Goal: Find specific page/section: Find specific page/section

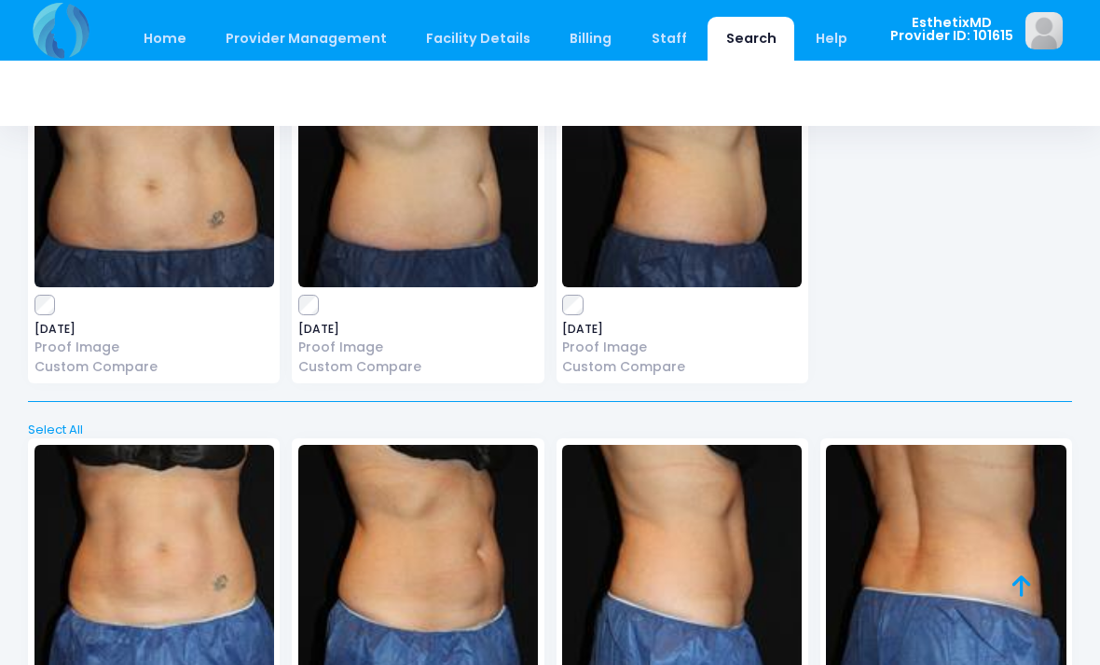
scroll to position [966, 0]
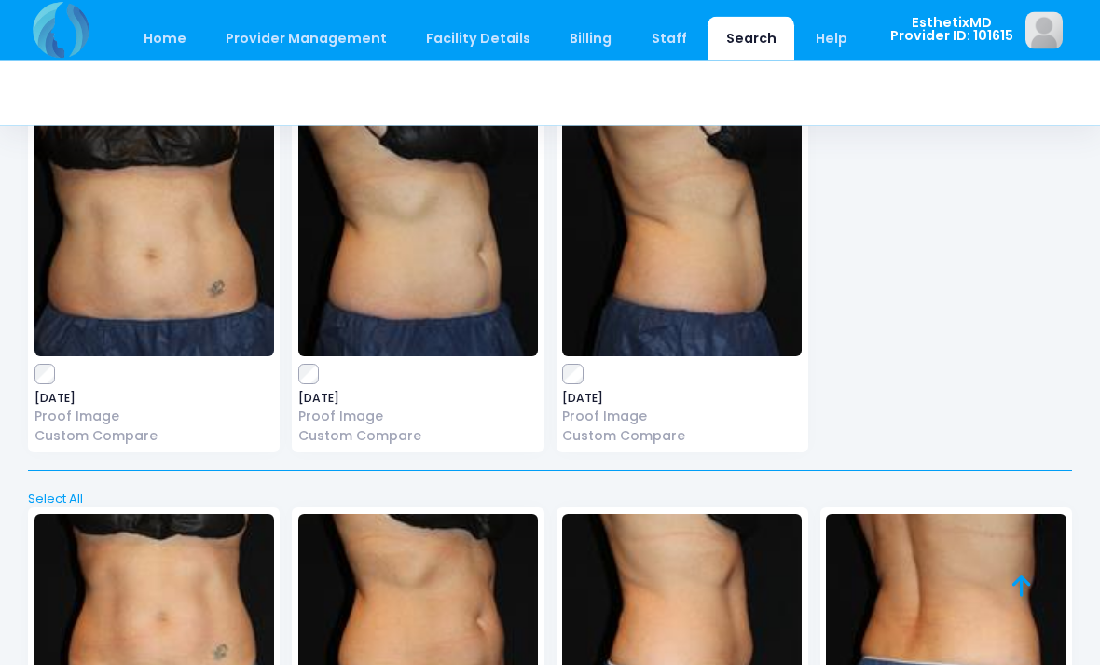
click at [161, 37] on link "Home" at bounding box center [164, 39] width 79 height 44
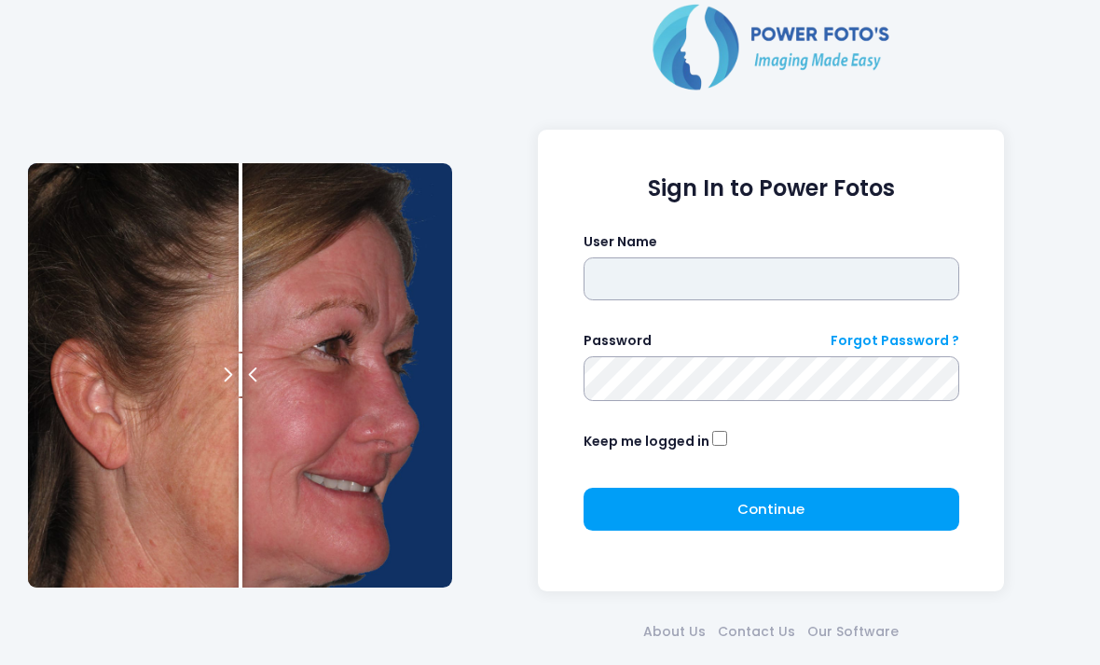
click at [738, 285] on input "text" at bounding box center [772, 278] width 376 height 43
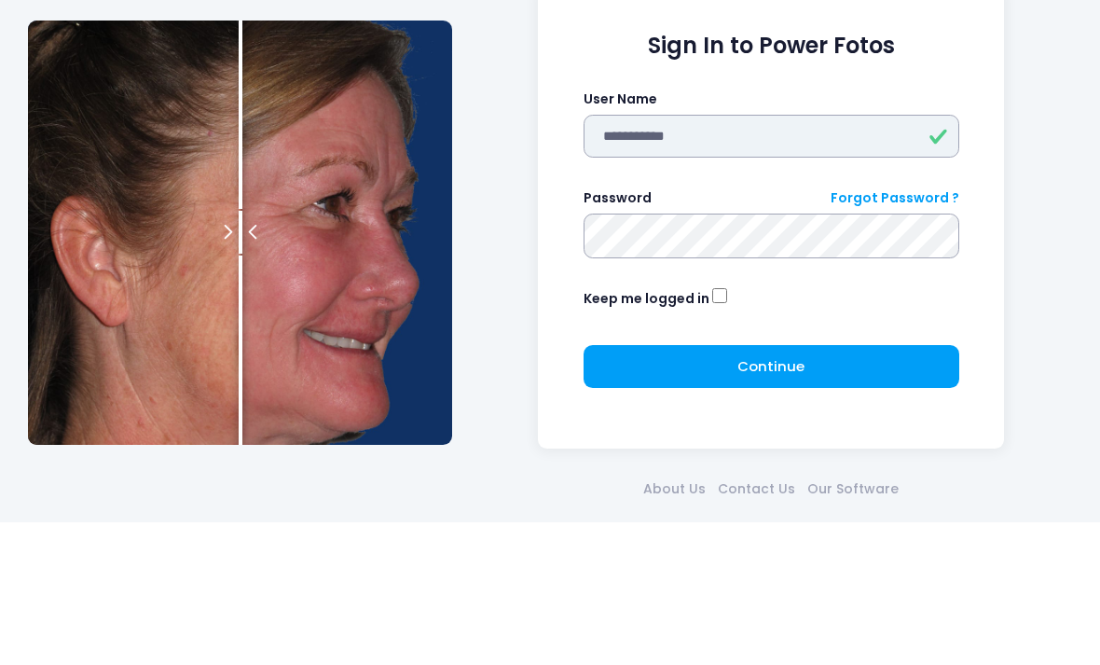
type input "**********"
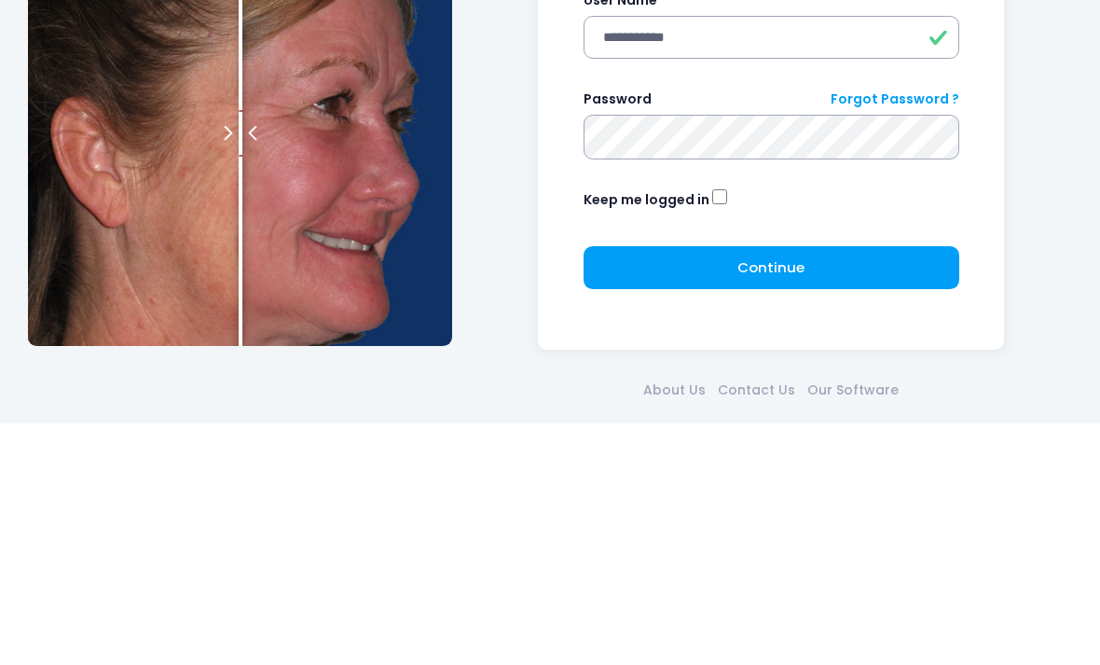
click at [803, 499] on span "Continue" at bounding box center [771, 509] width 67 height 20
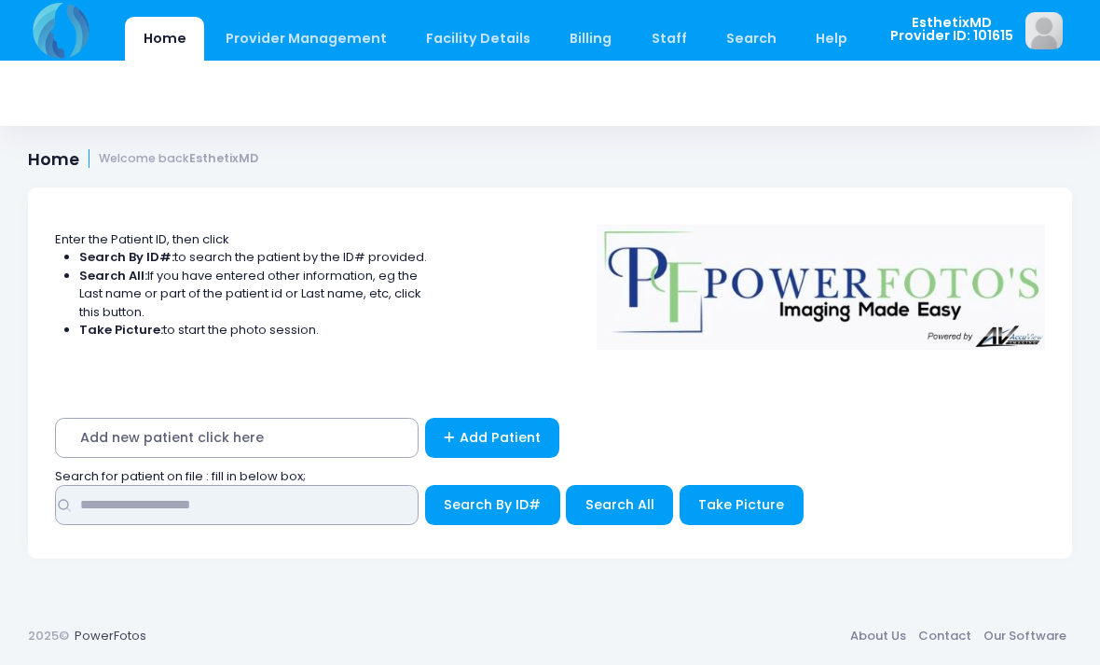
click at [99, 506] on input "text" at bounding box center [237, 505] width 364 height 40
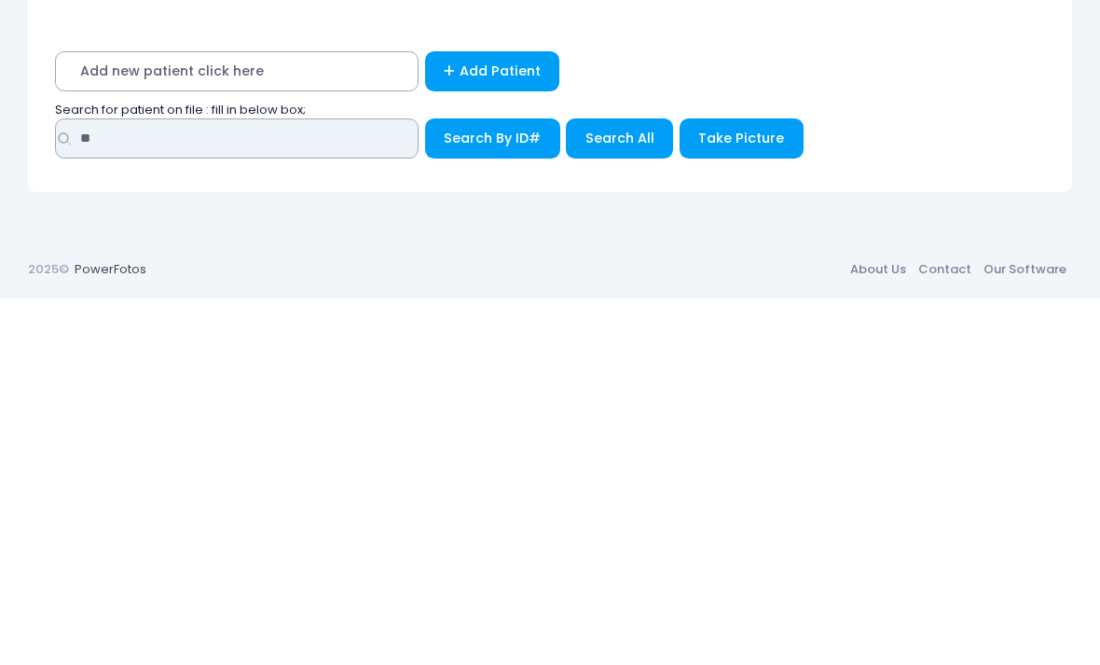
type input "**"
click at [614, 495] on span "Search All" at bounding box center [620, 504] width 69 height 19
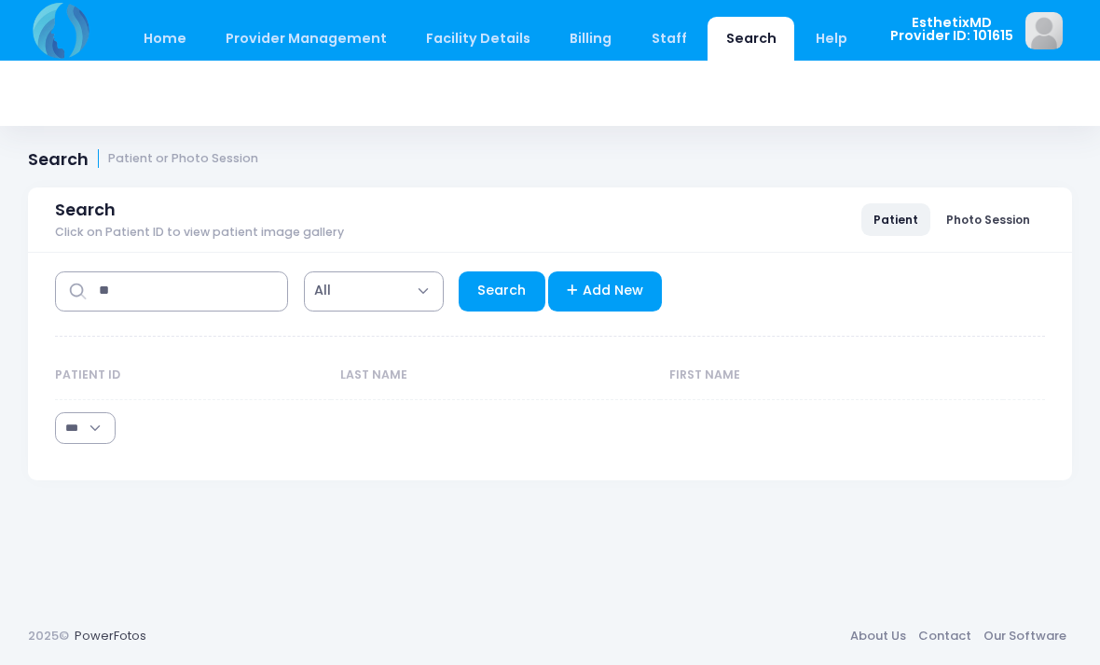
select select "***"
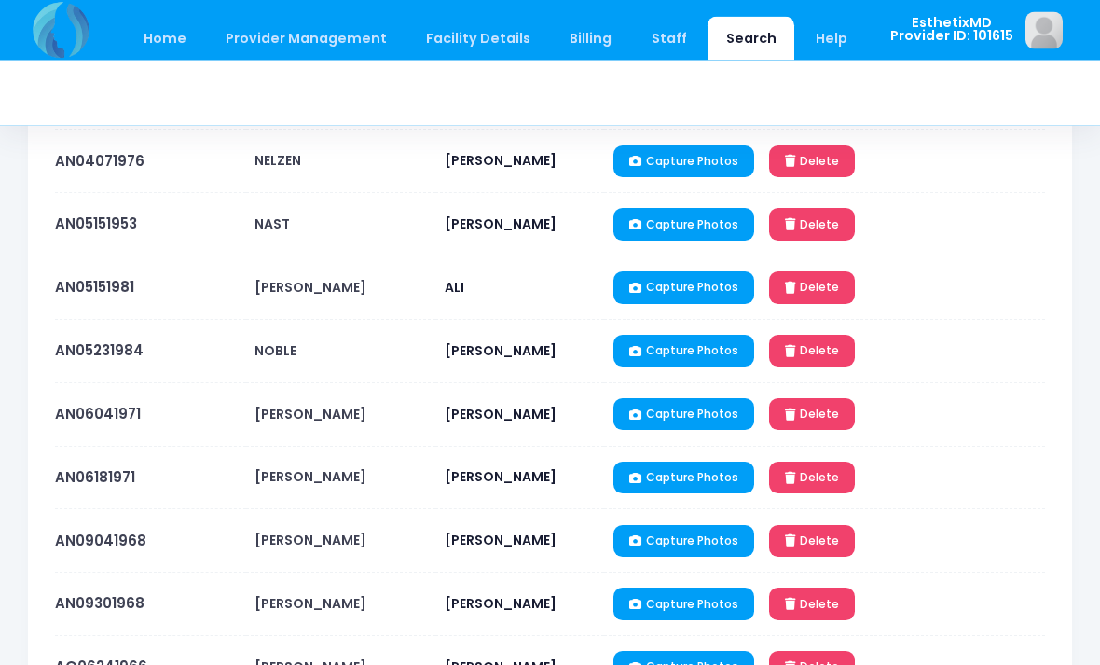
scroll to position [4901, 0]
click at [115, 340] on link "AN05231984" at bounding box center [99, 350] width 89 height 20
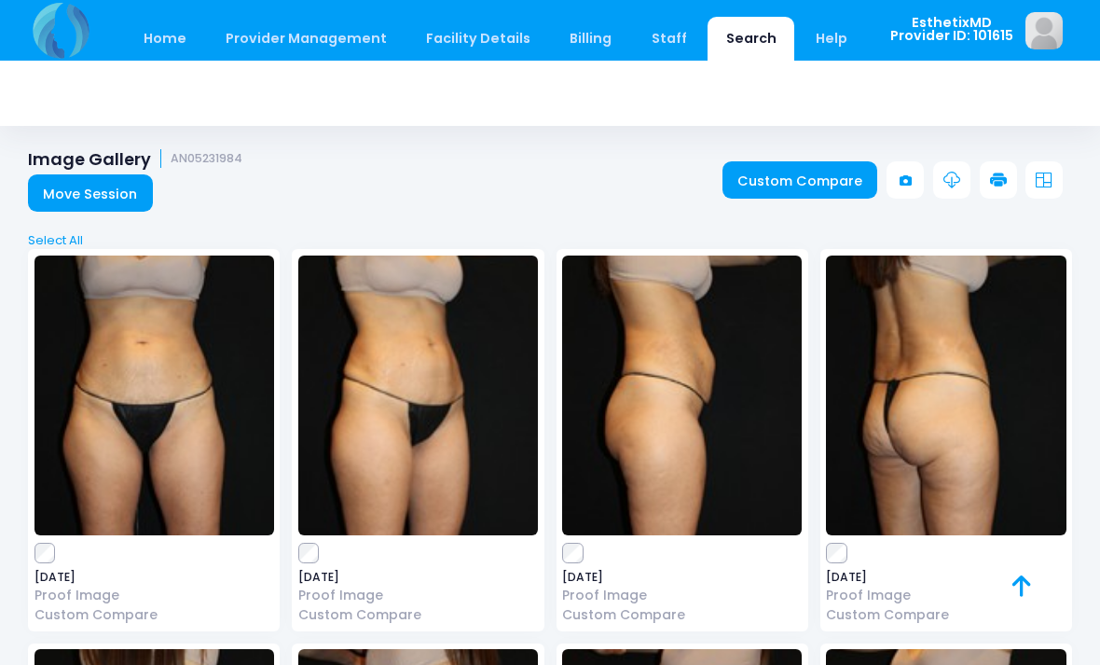
click at [136, 432] on img at bounding box center [155, 396] width 240 height 280
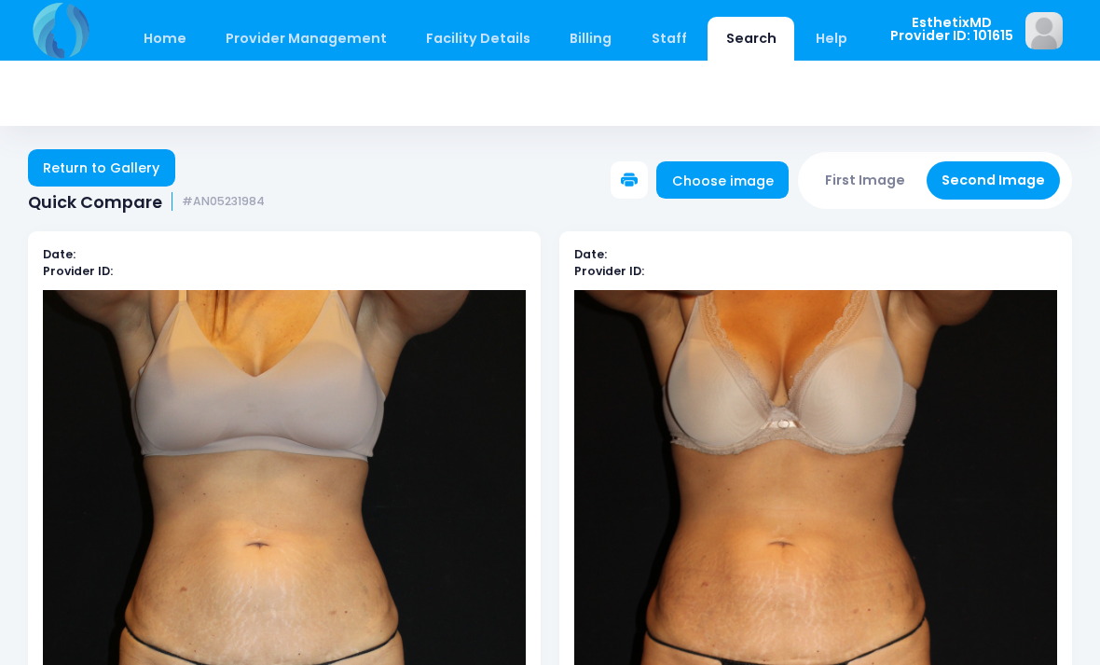
click at [63, 167] on link "Return to Gallery" at bounding box center [101, 167] width 147 height 37
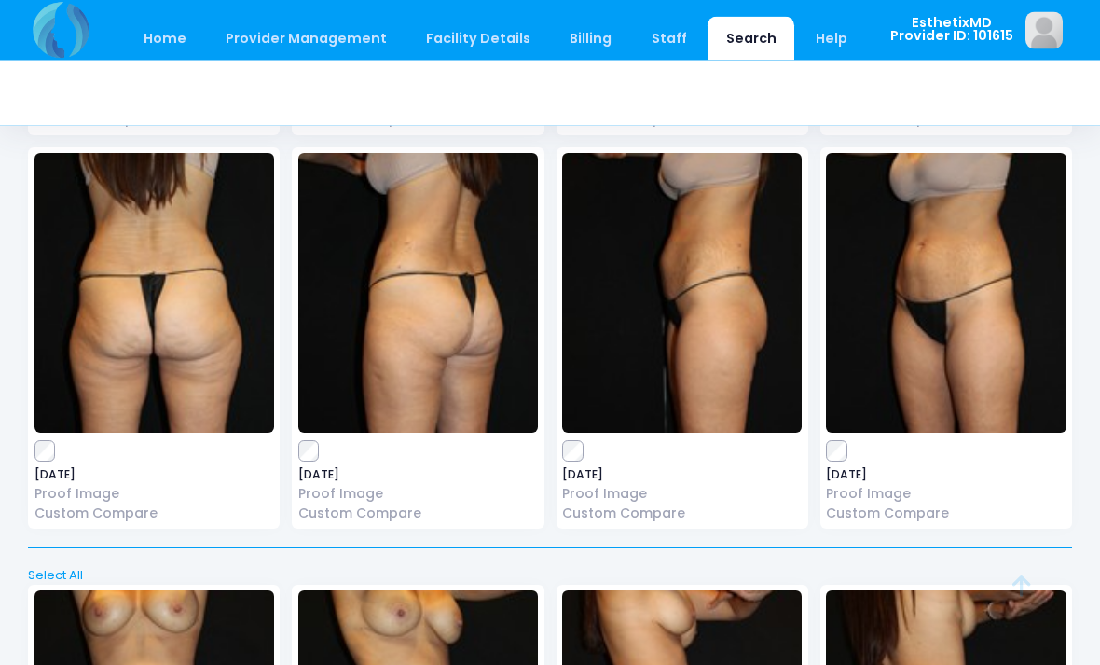
scroll to position [491, 0]
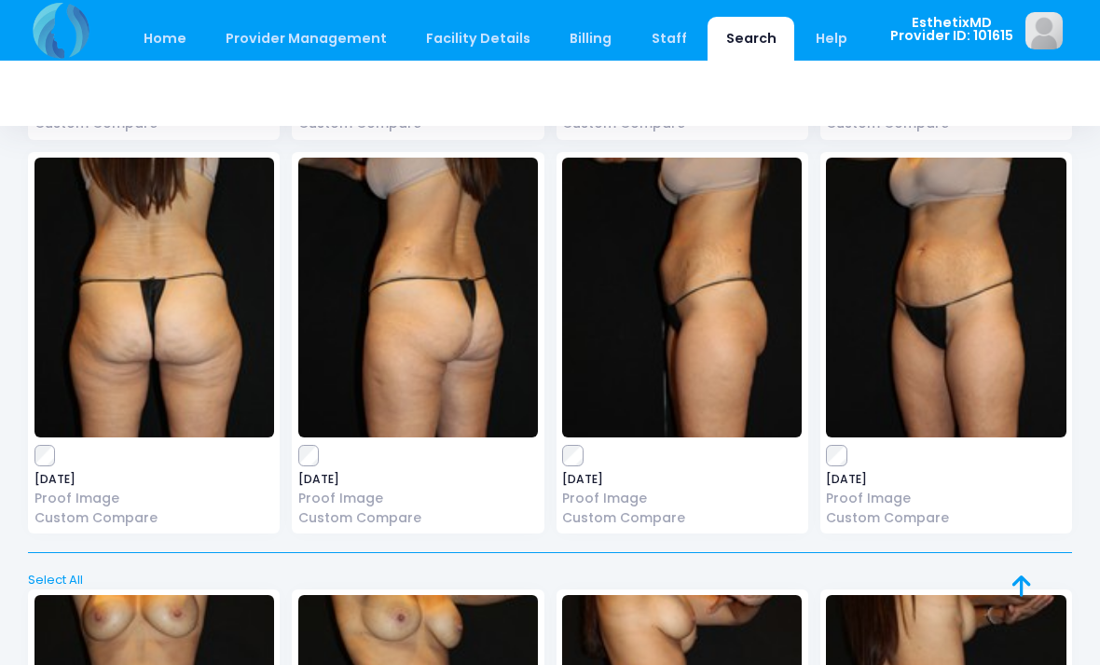
click at [175, 361] on img at bounding box center [155, 298] width 240 height 280
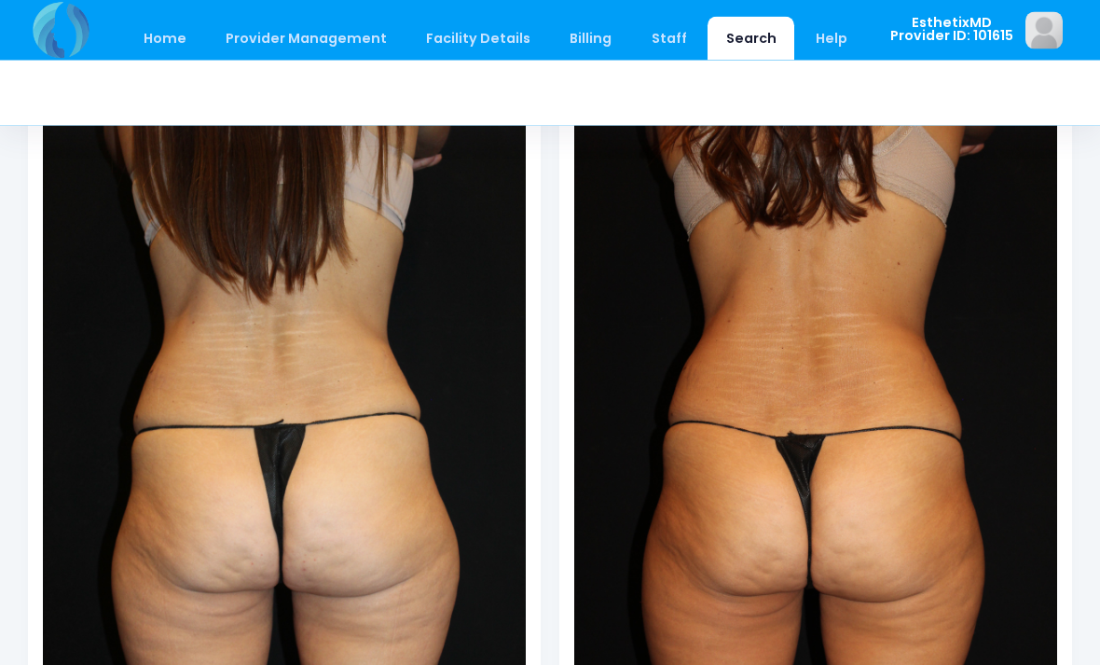
scroll to position [184, 0]
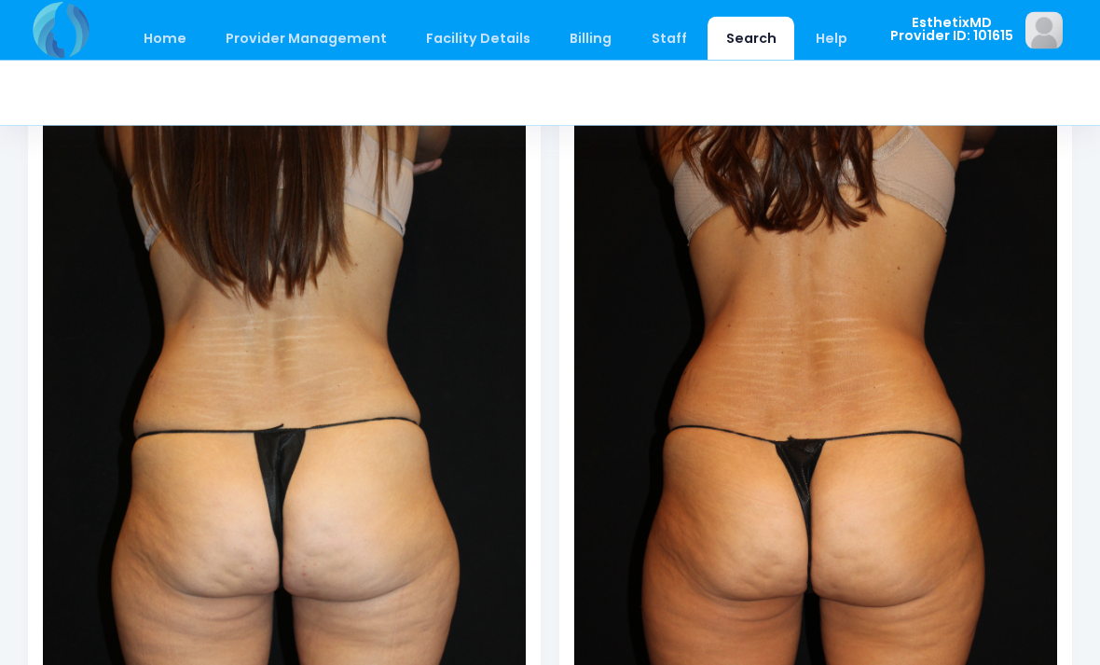
click at [196, 42] on link "Home" at bounding box center [164, 39] width 79 height 44
